Goal: Find specific page/section: Find specific page/section

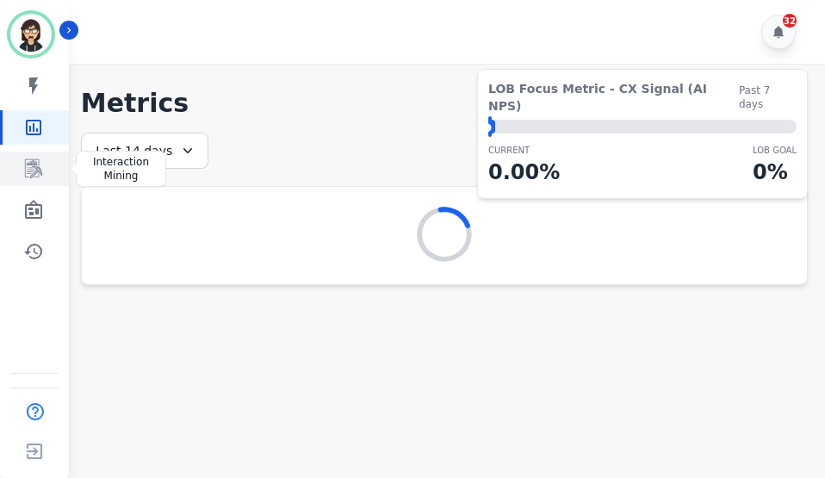
click at [37, 162] on icon "Sidebar" at bounding box center [33, 169] width 21 height 21
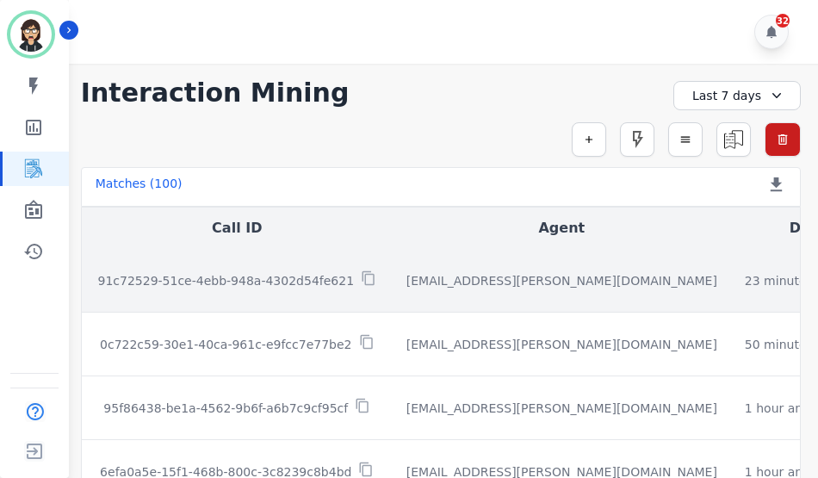
click at [302, 291] on td "91c72529-51ce-4ebb-948a-4302d54fe621" at bounding box center [237, 281] width 311 height 64
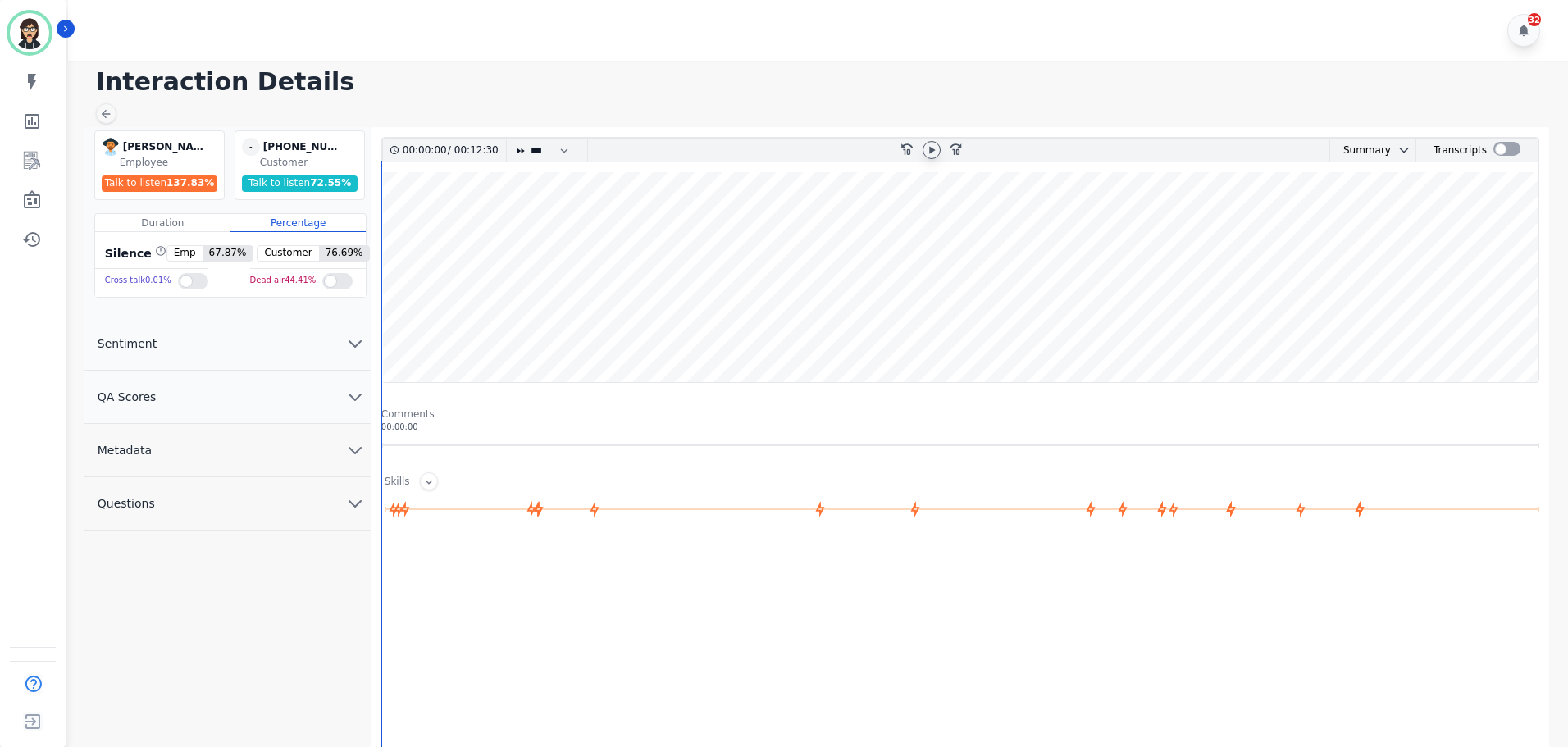
click at [931, 145] on icon at bounding box center [932, 150] width 13 height 13
click at [1498, 151] on div at bounding box center [1507, 148] width 27 height 14
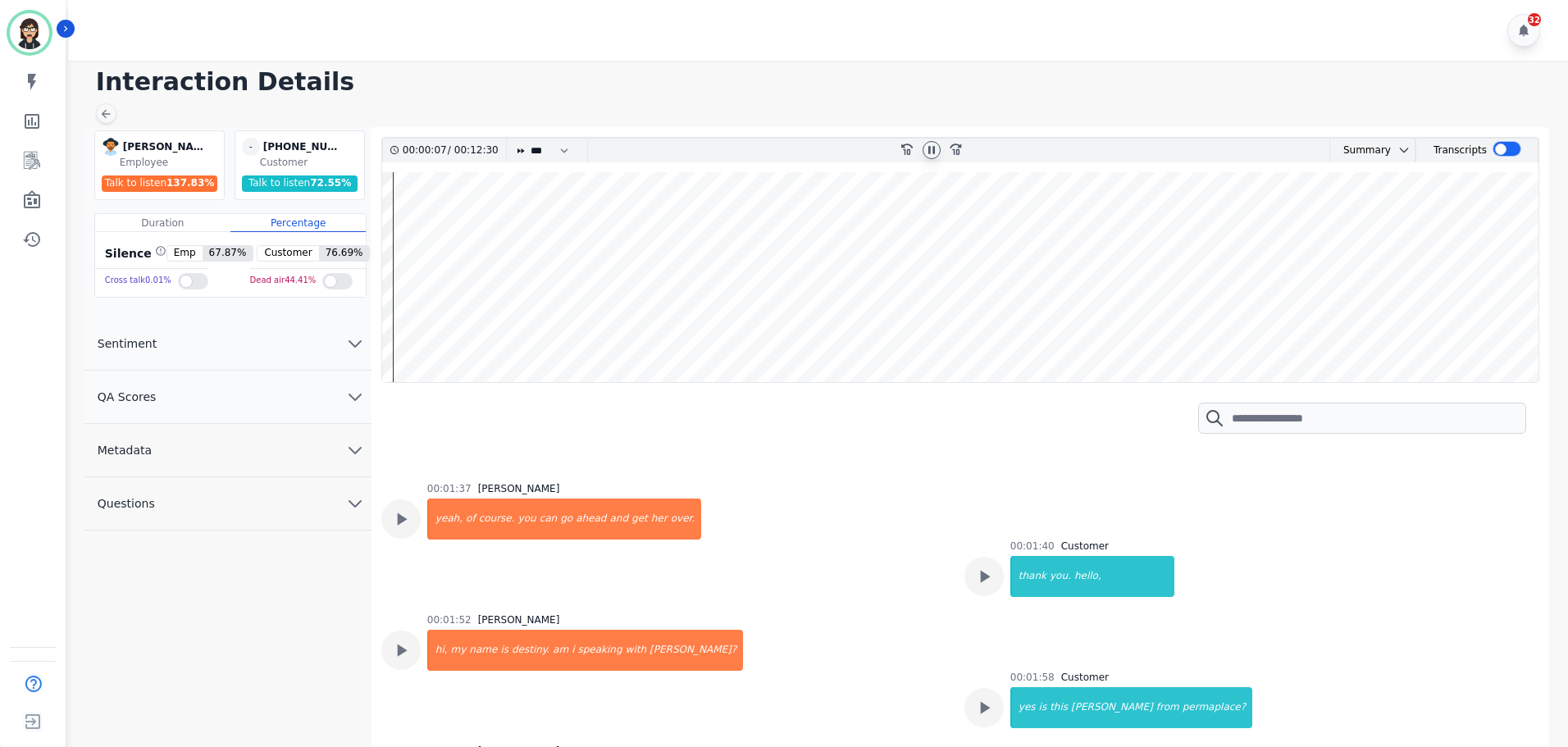
scroll to position [737, 0]
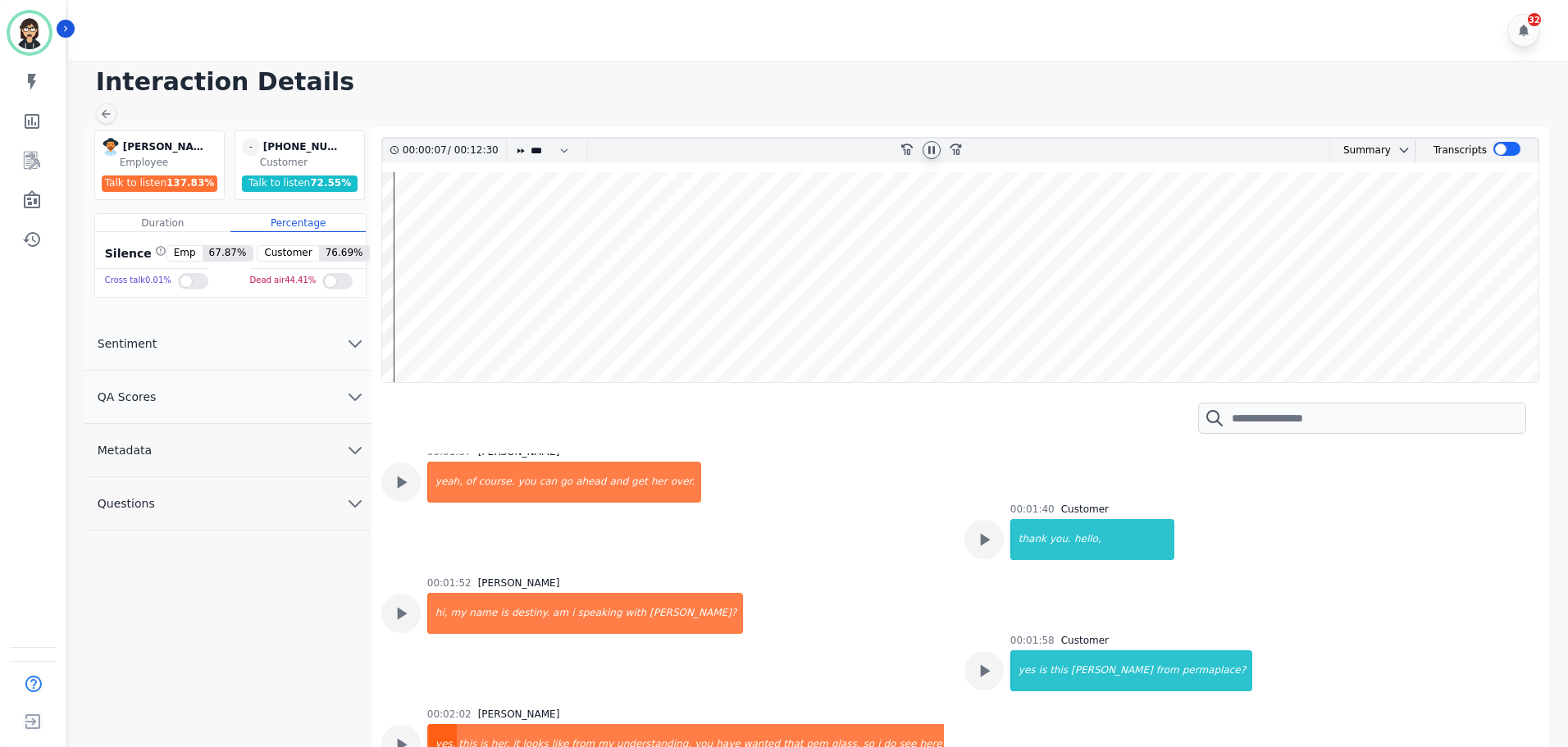
click at [447, 724] on div "yes," at bounding box center [444, 744] width 29 height 41
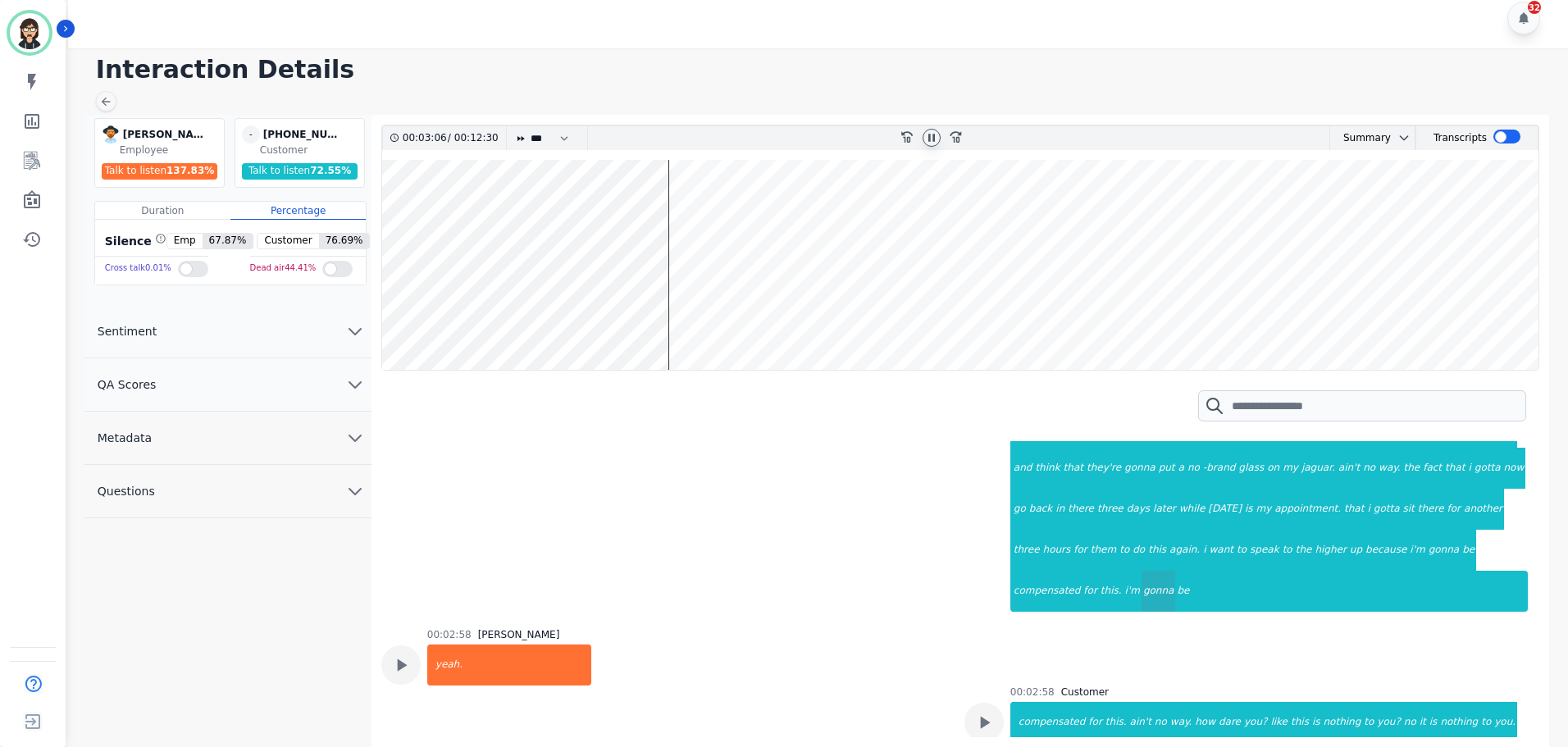
scroll to position [1311, 0]
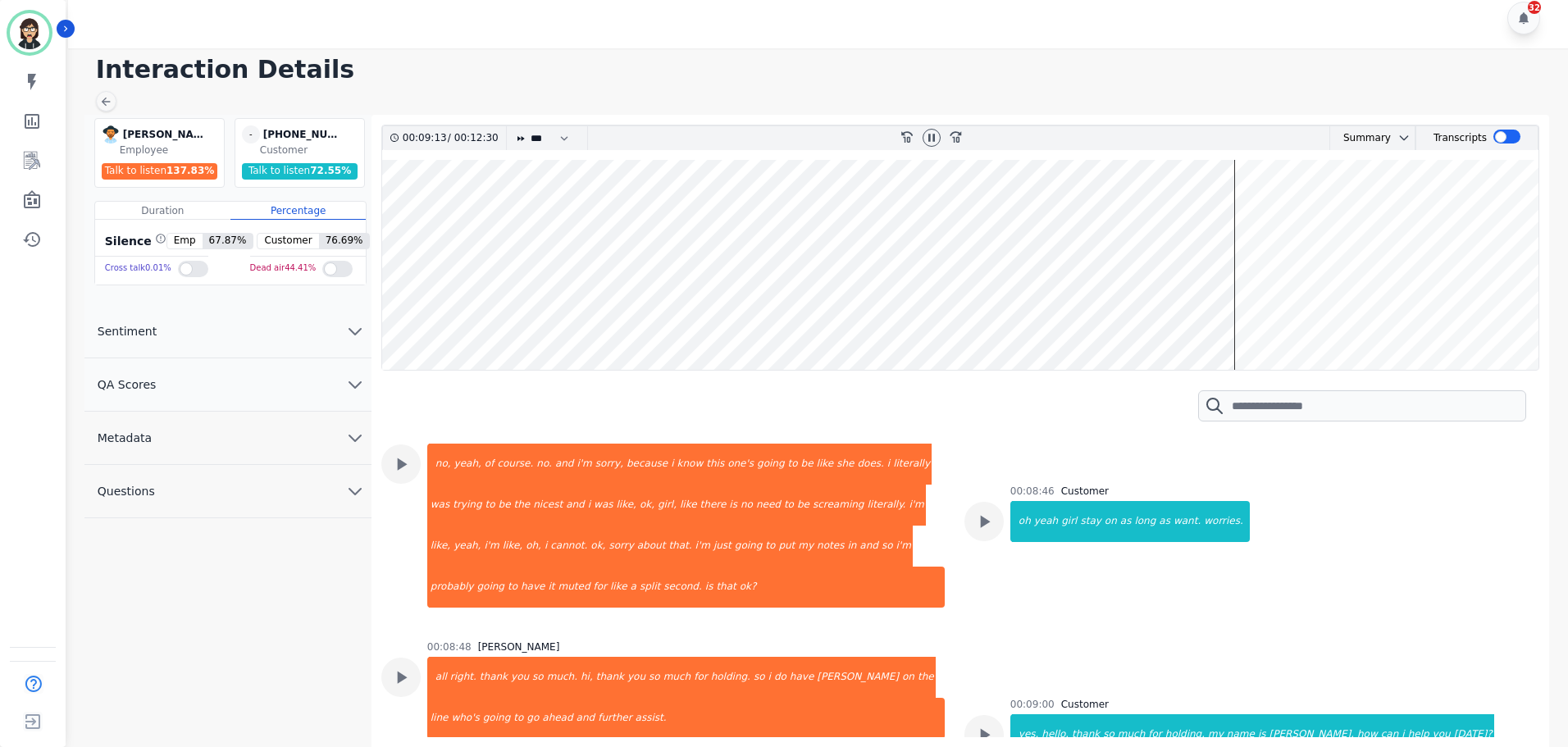
scroll to position [3607, 0]
